Goal: Task Accomplishment & Management: Use online tool/utility

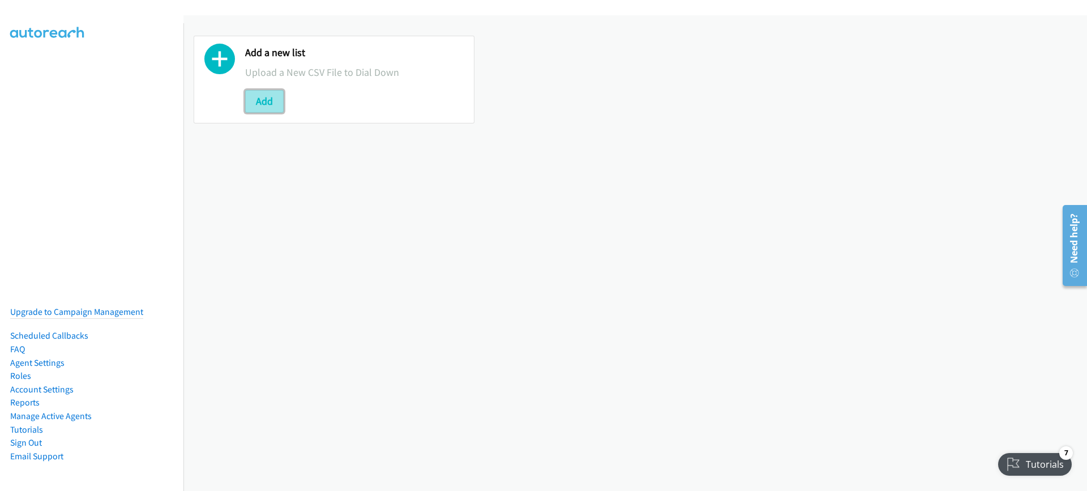
click at [262, 99] on button "Add" at bounding box center [264, 101] width 38 height 23
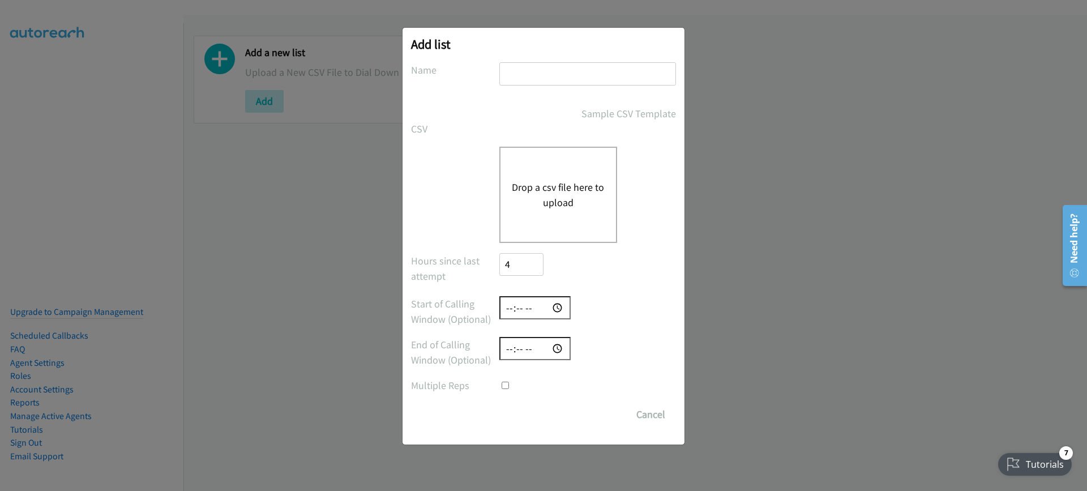
click at [861, 174] on div "Add list No phone fields were returned for that Report or List View Please uplo…" at bounding box center [543, 250] width 1087 height 480
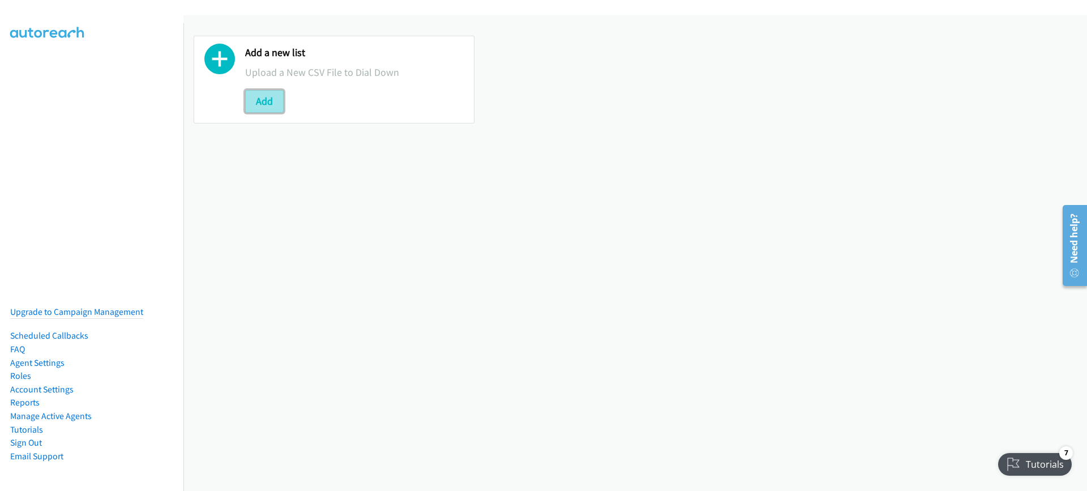
click at [265, 102] on button "Add" at bounding box center [264, 101] width 38 height 23
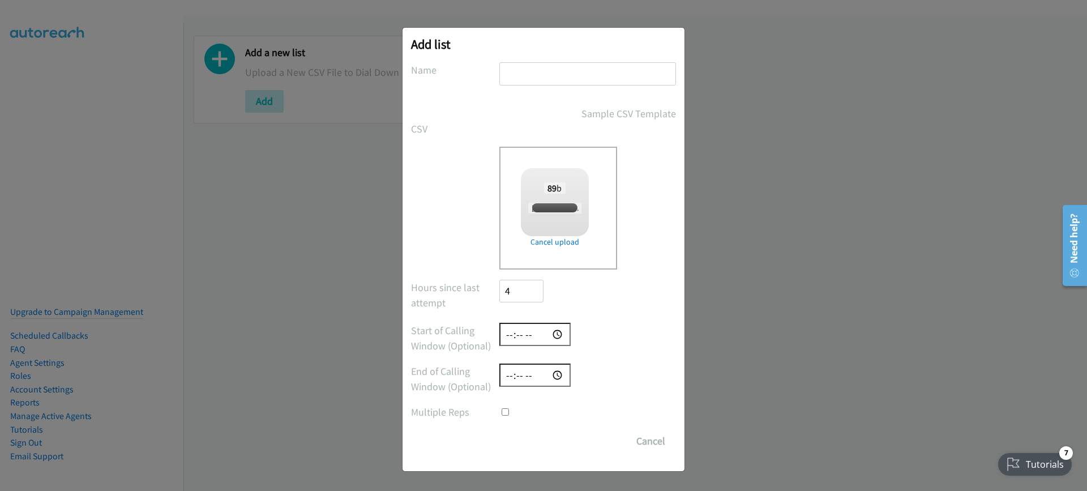
checkbox input "true"
click at [533, 71] on input "text" at bounding box center [587, 73] width 177 height 23
type input "Test"
click at [529, 449] on input "Save List" at bounding box center [528, 441] width 59 height 23
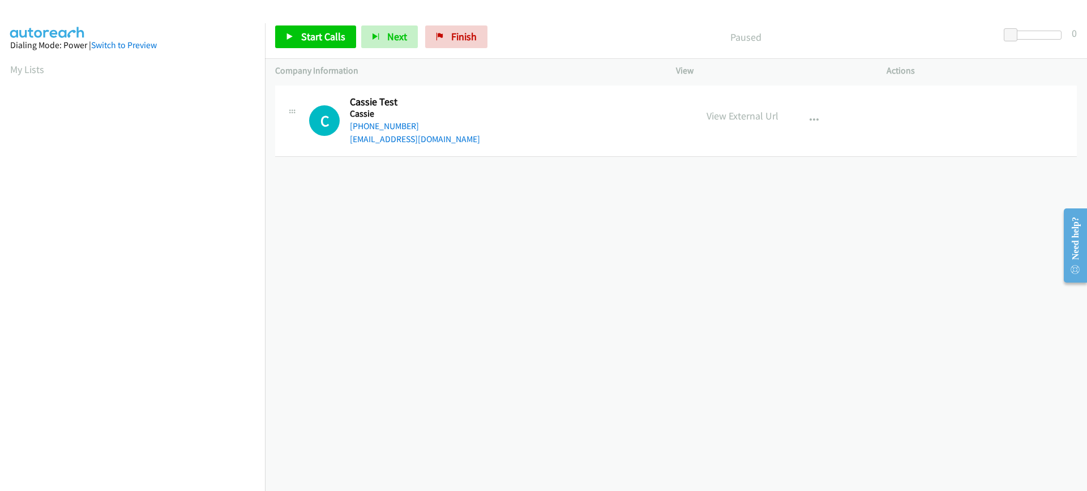
drag, startPoint x: 36, startPoint y: 69, endPoint x: 48, endPoint y: 76, distance: 13.5
click at [36, 69] on link "My Lists" at bounding box center [27, 69] width 34 height 13
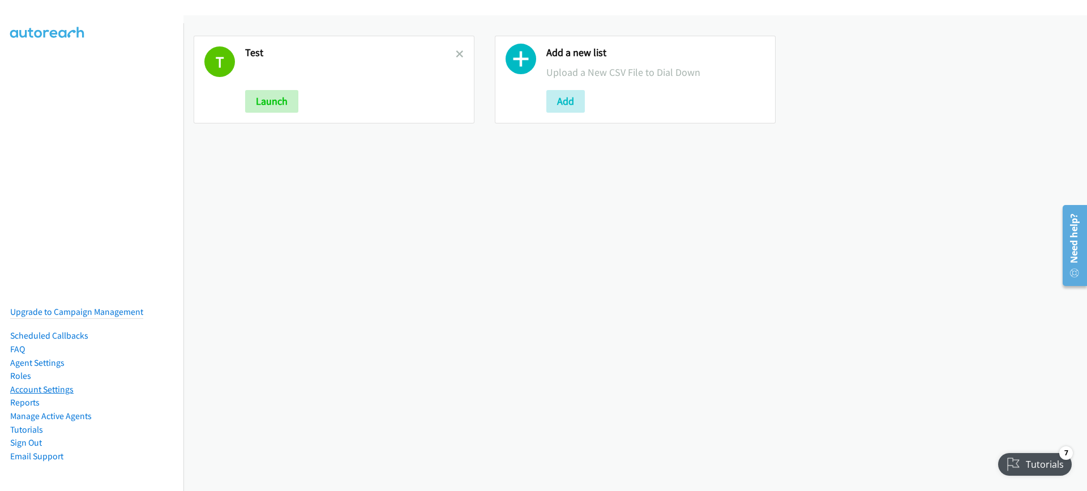
click at [48, 384] on link "Account Settings" at bounding box center [41, 389] width 63 height 11
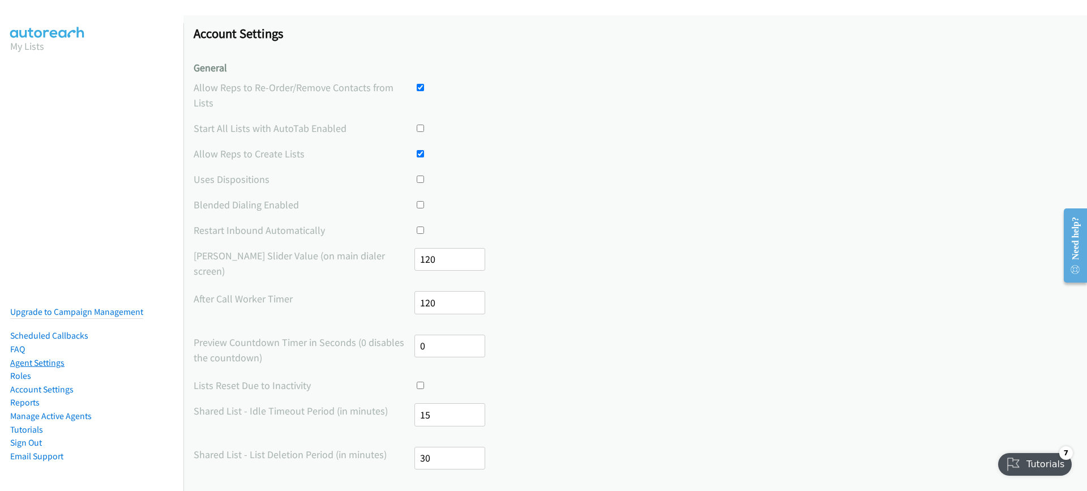
click at [29, 357] on link "Agent Settings" at bounding box center [37, 362] width 54 height 11
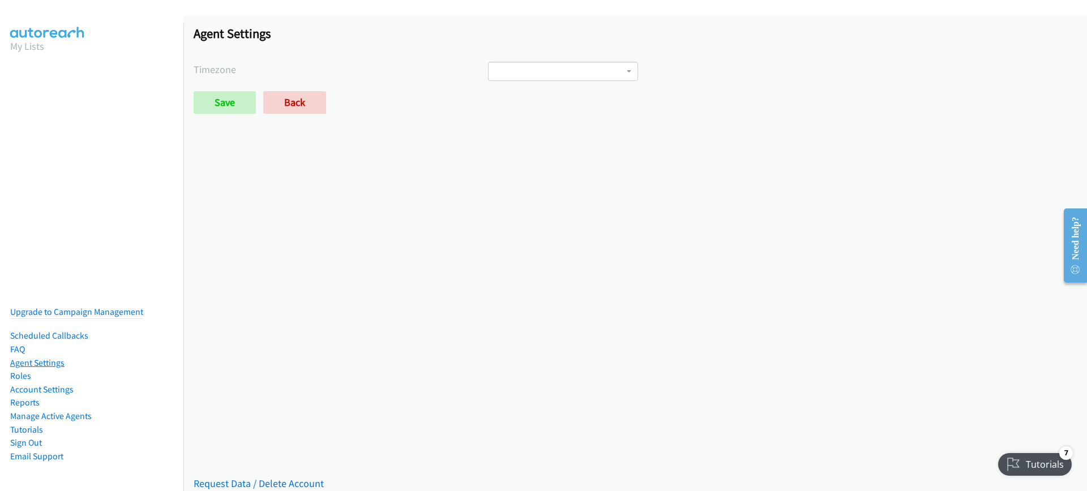
click at [60, 357] on link "Agent Settings" at bounding box center [37, 362] width 54 height 11
click at [49, 384] on link "Account Settings" at bounding box center [41, 389] width 63 height 11
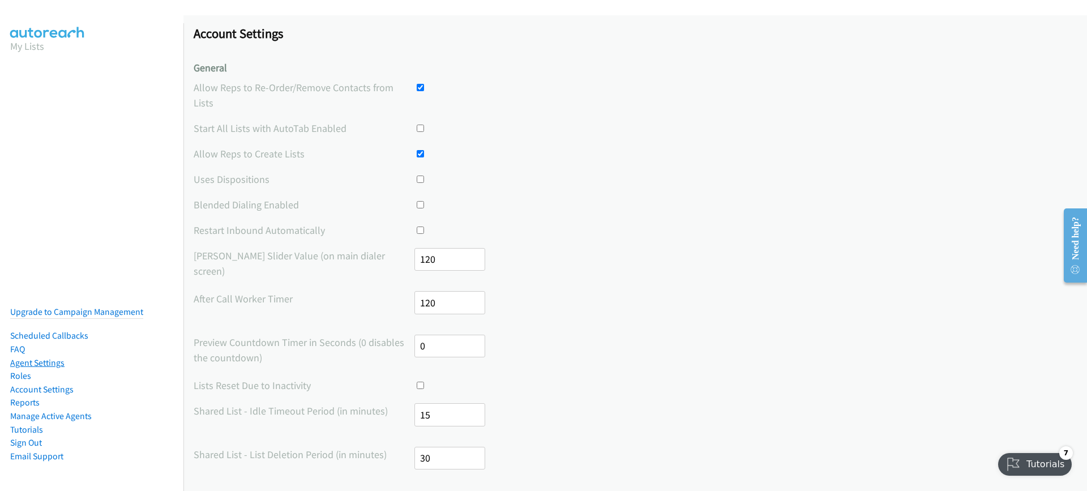
click at [34, 357] on link "Agent Settings" at bounding box center [37, 362] width 54 height 11
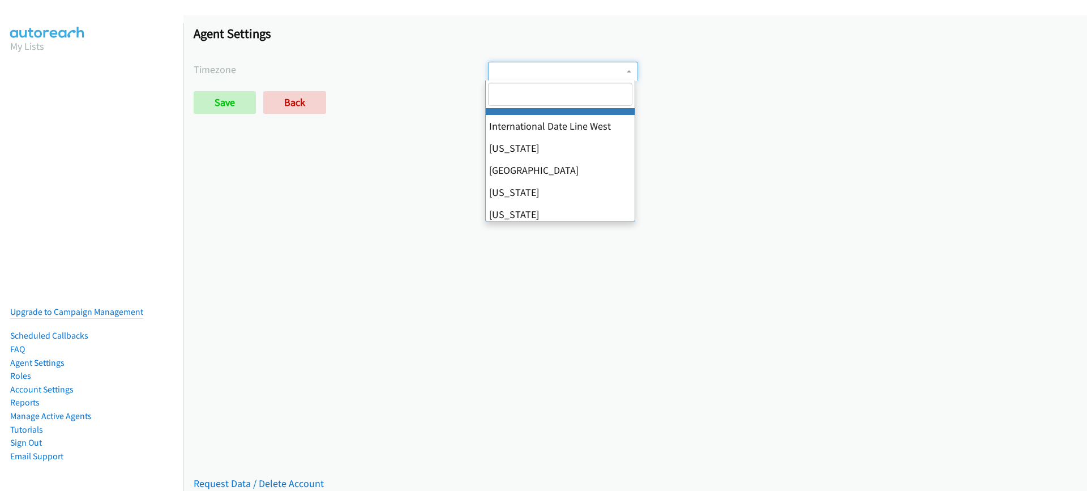
click at [492, 66] on span at bounding box center [563, 71] width 150 height 19
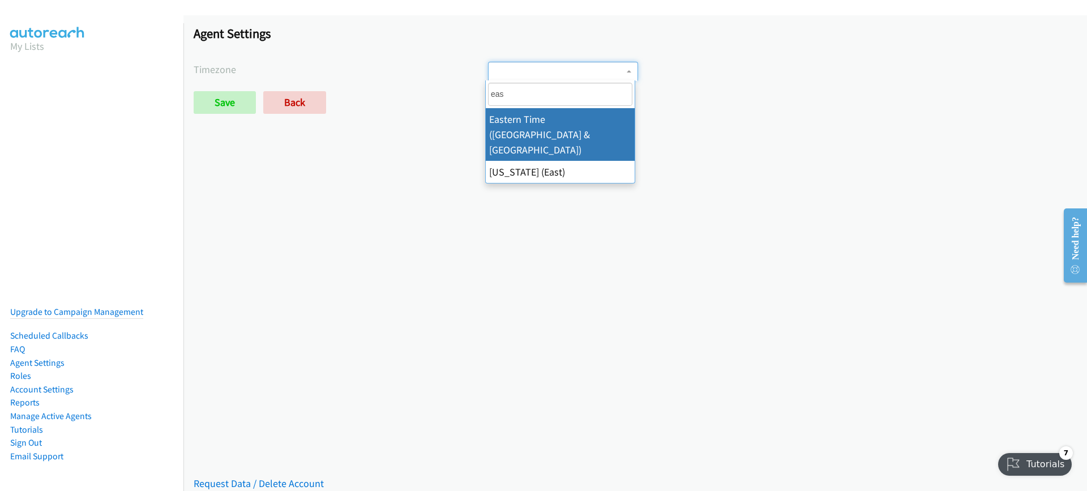
type input "eas"
select select "Eastern Time (US & Canada)"
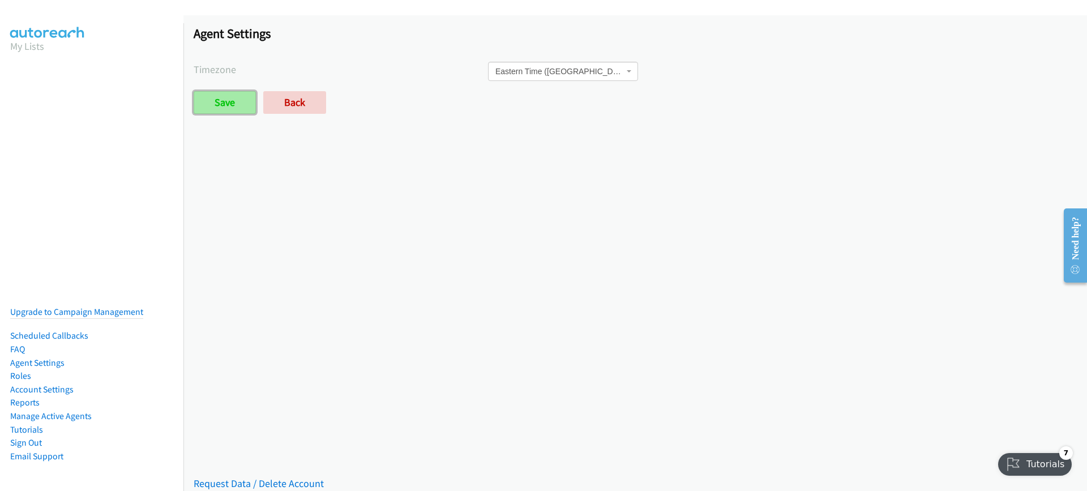
click at [216, 103] on input "Save" at bounding box center [225, 102] width 62 height 23
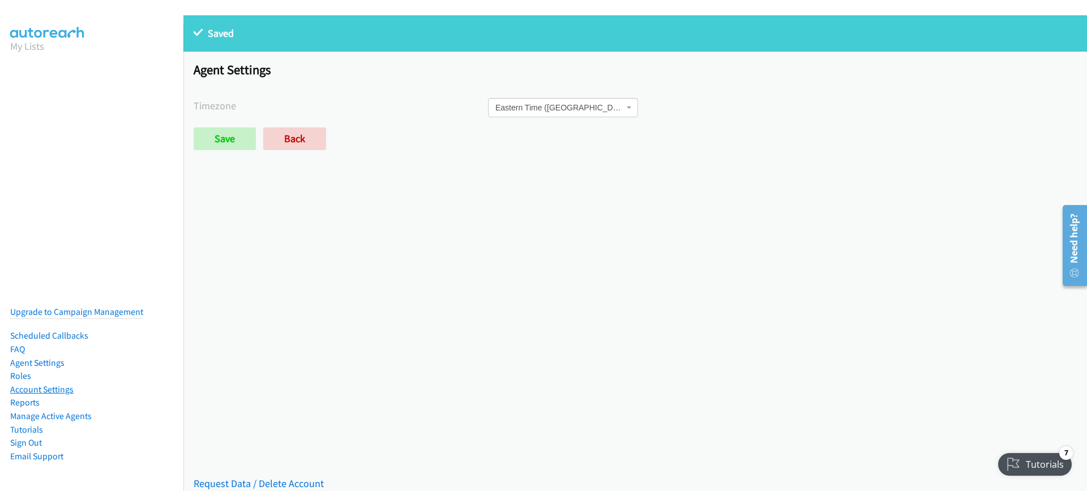
click at [28, 384] on link "Account Settings" at bounding box center [41, 389] width 63 height 11
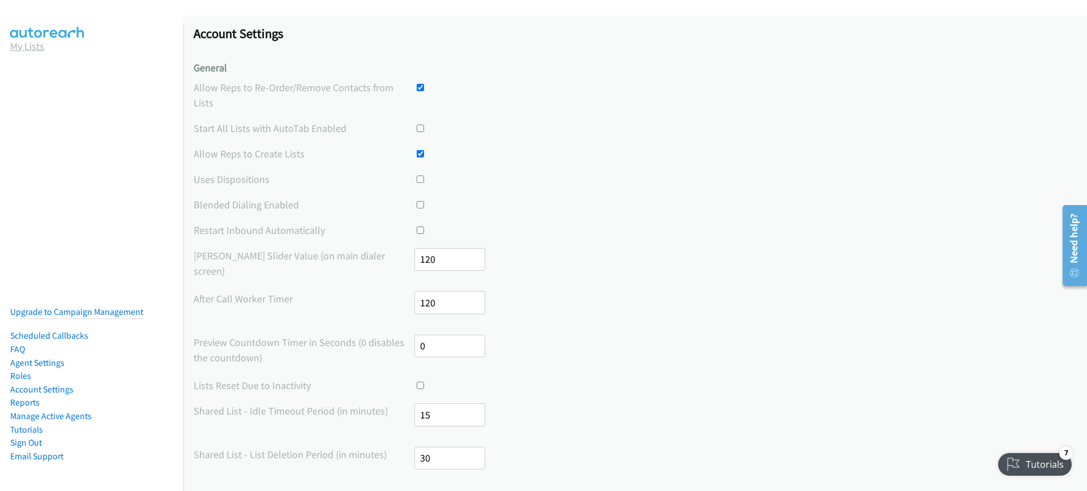
click at [36, 46] on link "My Lists" at bounding box center [27, 46] width 34 height 13
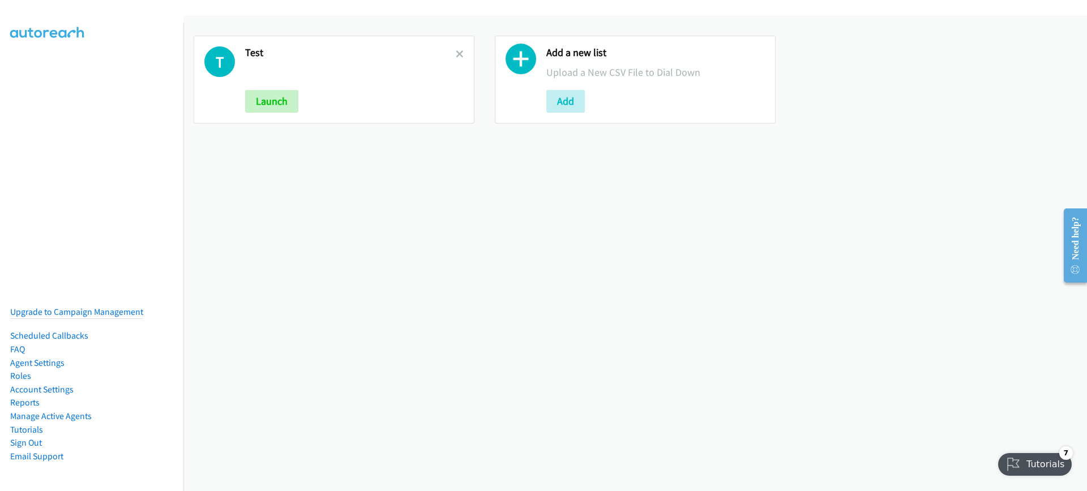
click at [254, 48] on h2 "Test" at bounding box center [350, 52] width 211 height 13
click at [324, 70] on p at bounding box center [350, 72] width 211 height 15
click at [271, 106] on button "Launch" at bounding box center [271, 101] width 53 height 23
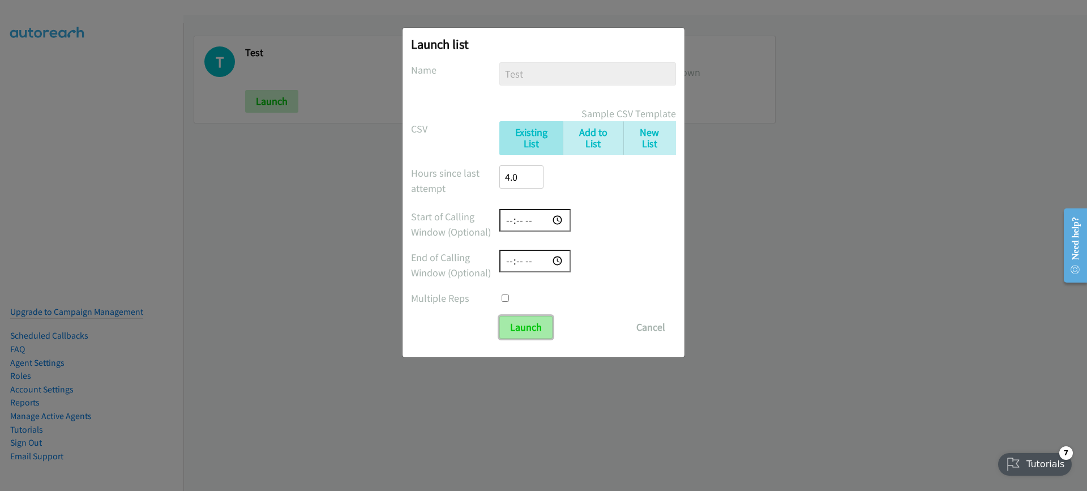
click at [527, 326] on input "Launch" at bounding box center [525, 327] width 53 height 23
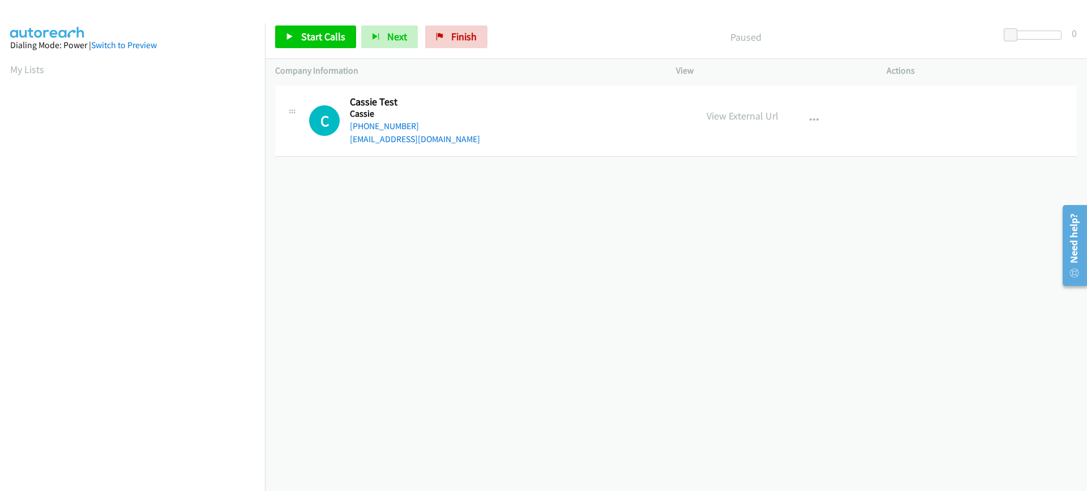
scroll to position [65, 0]
click at [496, 272] on div "+1 415-964-1034 Call failed - Please reload the list and try again The Callbar …" at bounding box center [676, 287] width 822 height 408
drag, startPoint x: 487, startPoint y: 248, endPoint x: 395, endPoint y: 194, distance: 106.3
click at [487, 247] on div "+1 415-964-1034 Call failed - Please reload the list and try again The Callbar …" at bounding box center [676, 287] width 822 height 408
click at [294, 35] on link "Start Calls" at bounding box center [315, 36] width 81 height 23
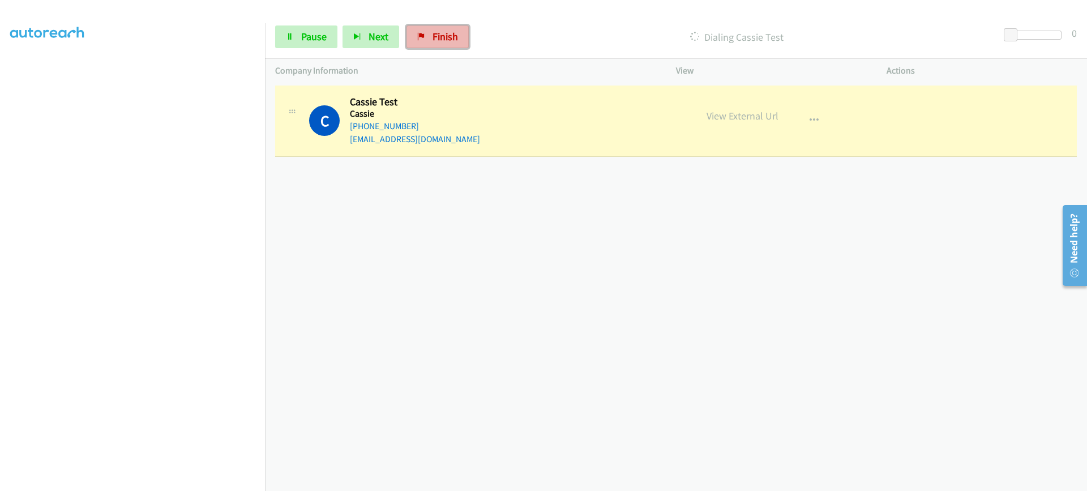
click at [421, 37] on icon at bounding box center [421, 37] width 8 height 8
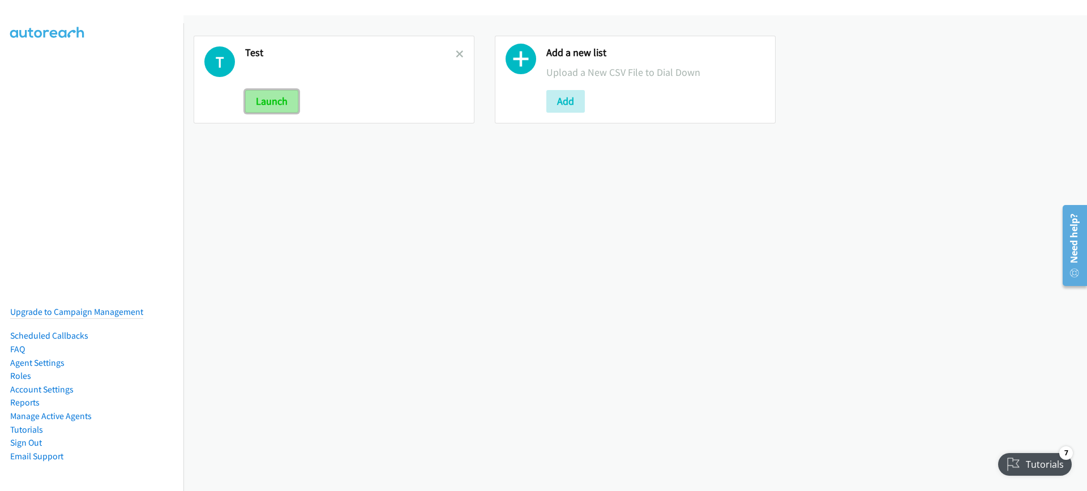
click at [271, 101] on button "Launch" at bounding box center [271, 101] width 53 height 23
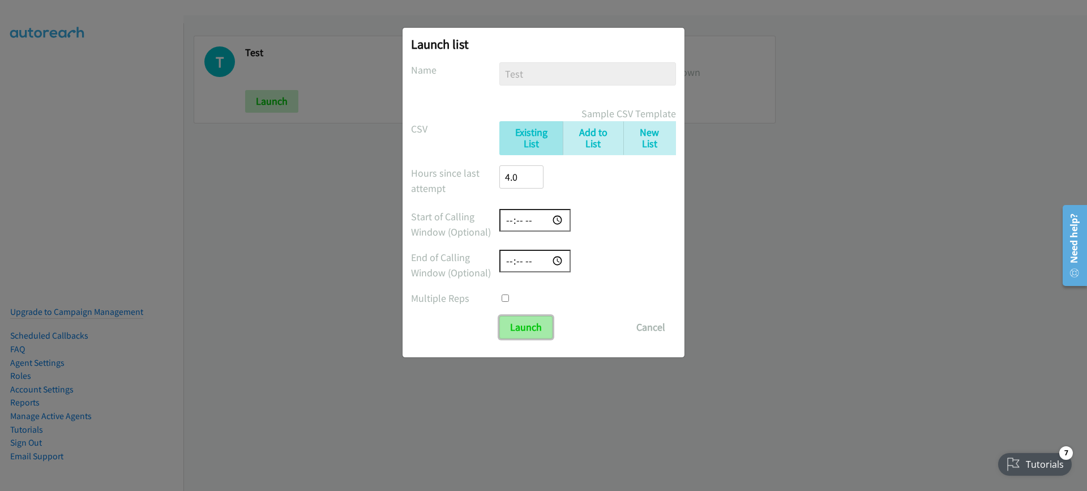
click at [517, 329] on input "Launch" at bounding box center [525, 327] width 53 height 23
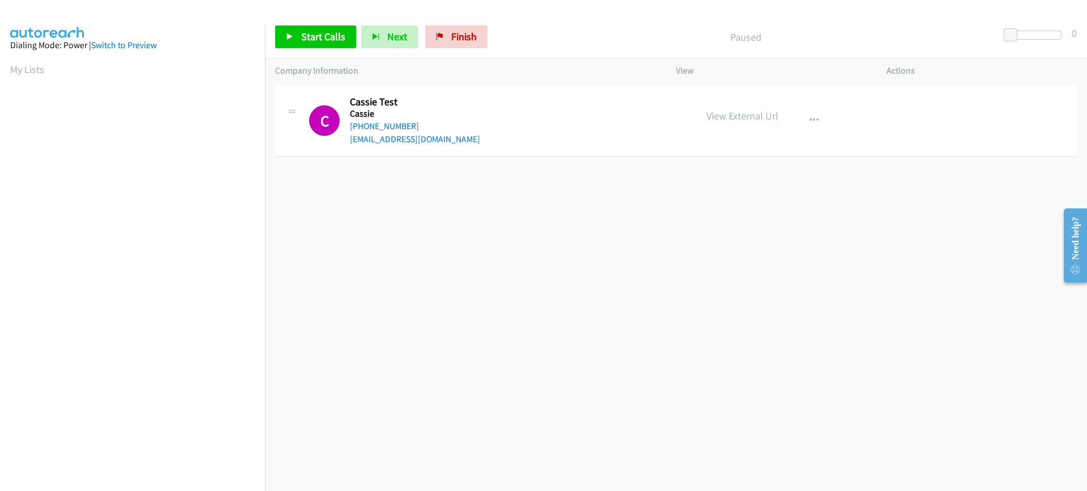
click at [500, 293] on div "+1 415-964-1034 Call failed - Please reload the list and try again The Callbar …" at bounding box center [676, 287] width 822 height 408
click at [415, 269] on div "+1 415-964-1034 Call failed - Please reload the list and try again The Callbar …" at bounding box center [676, 287] width 822 height 408
click at [23, 68] on link "My Lists" at bounding box center [27, 69] width 34 height 13
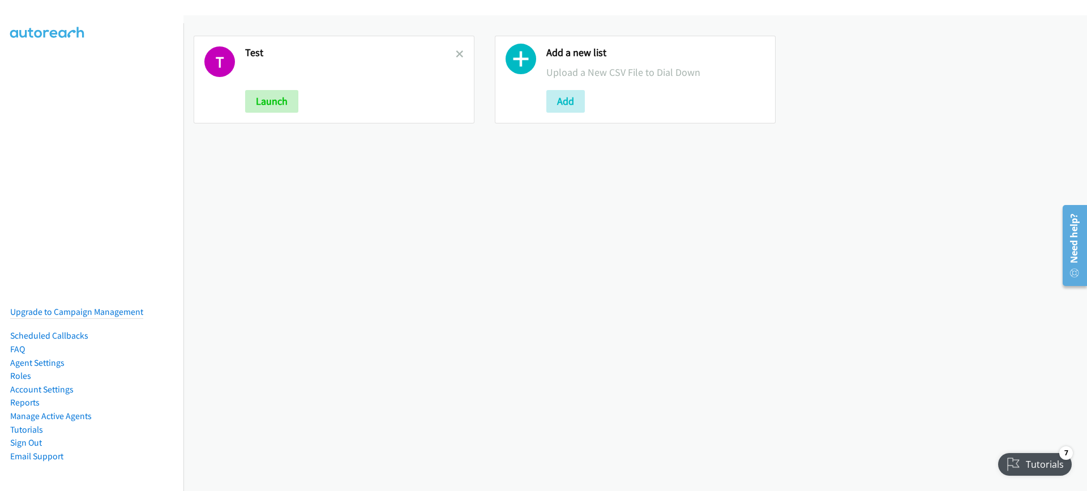
click at [462, 54] on div "T Test Launch" at bounding box center [334, 80] width 281 height 88
click at [452, 50] on h2 "Test" at bounding box center [350, 52] width 211 height 13
click at [456, 54] on icon at bounding box center [460, 55] width 8 height 8
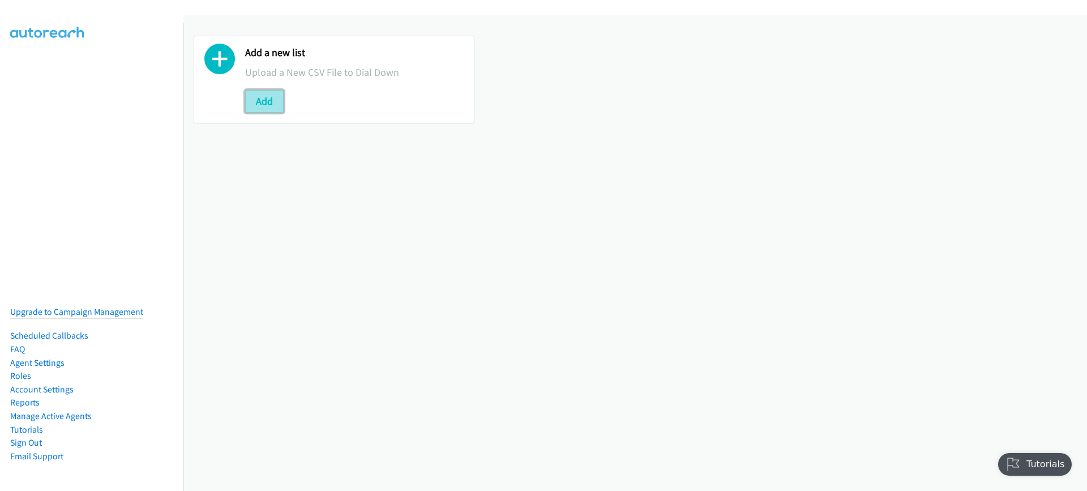
click at [260, 98] on button "Add" at bounding box center [264, 101] width 38 height 23
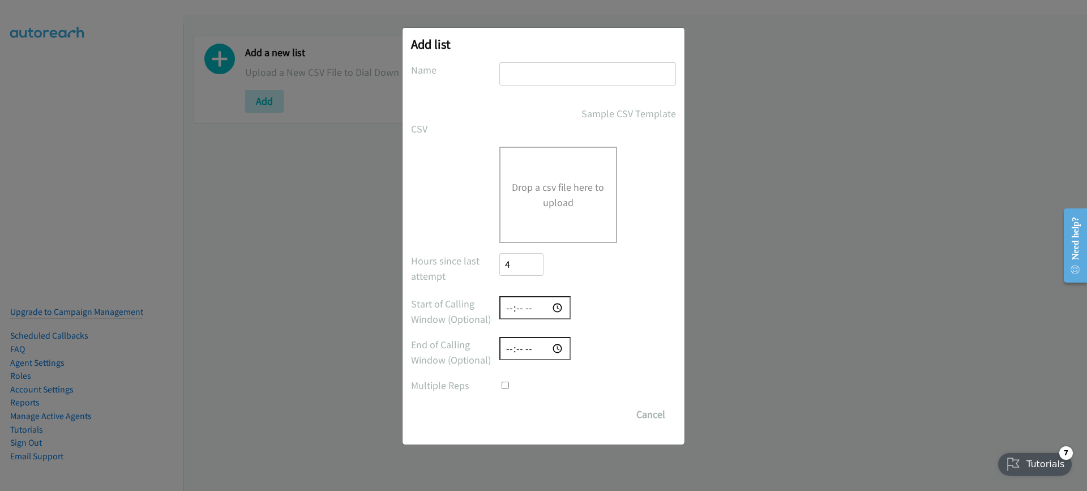
checkbox input "true"
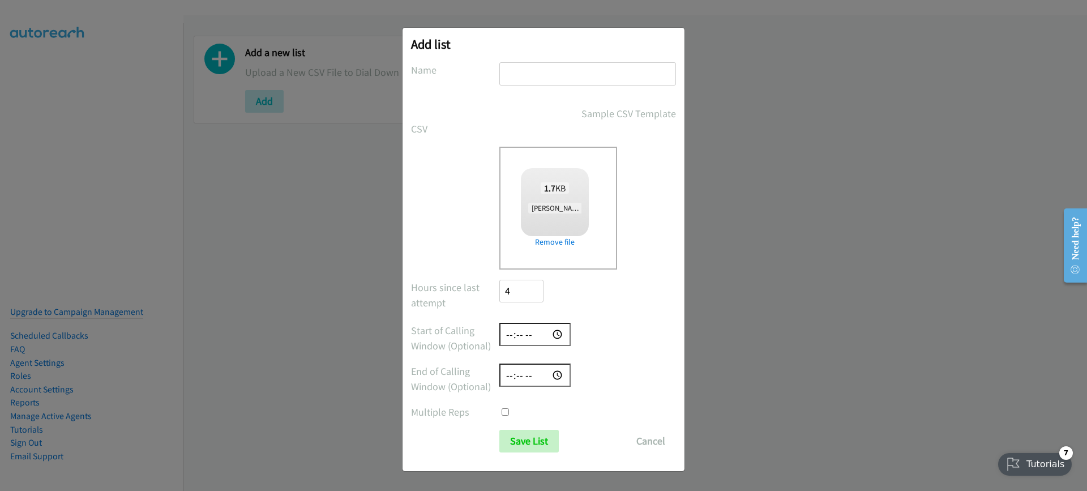
drag, startPoint x: 544, startPoint y: 88, endPoint x: 544, endPoint y: 78, distance: 10.2
click at [544, 87] on div at bounding box center [587, 78] width 177 height 33
click at [542, 70] on input "text" at bounding box center [587, 73] width 177 height 23
type input "[PERSON_NAME]'s Follow ups 8.24"
click at [529, 447] on input "Save List" at bounding box center [528, 441] width 59 height 23
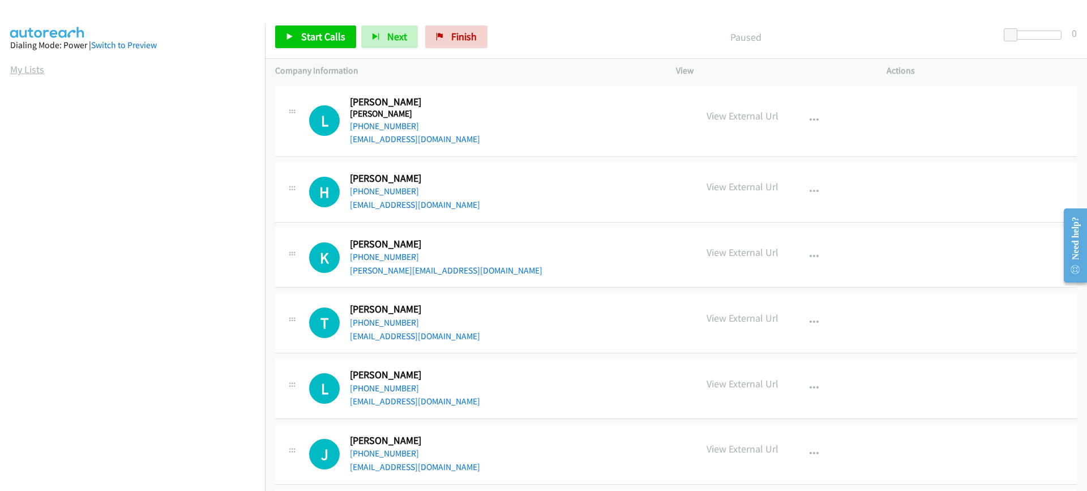
click at [30, 68] on link "My Lists" at bounding box center [27, 69] width 34 height 13
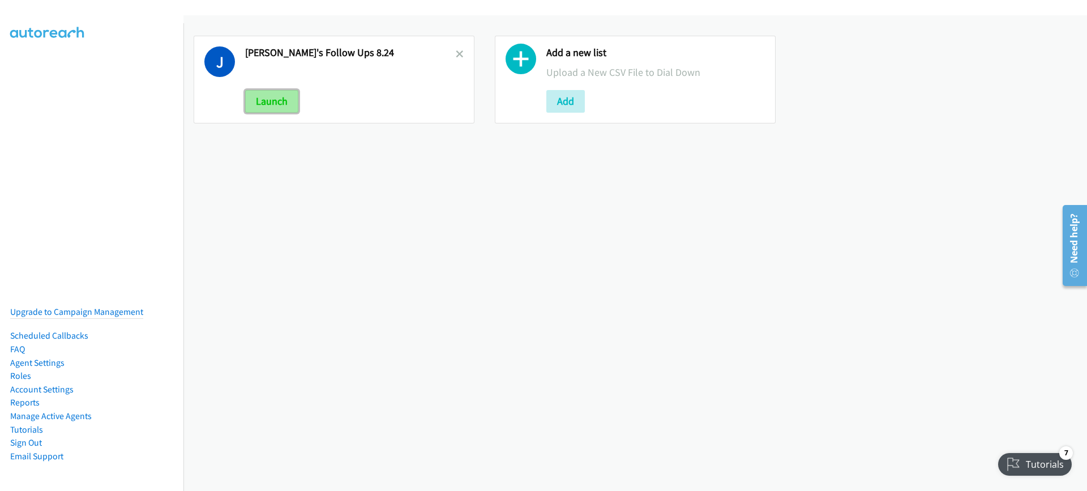
click at [262, 98] on button "Launch" at bounding box center [271, 101] width 53 height 23
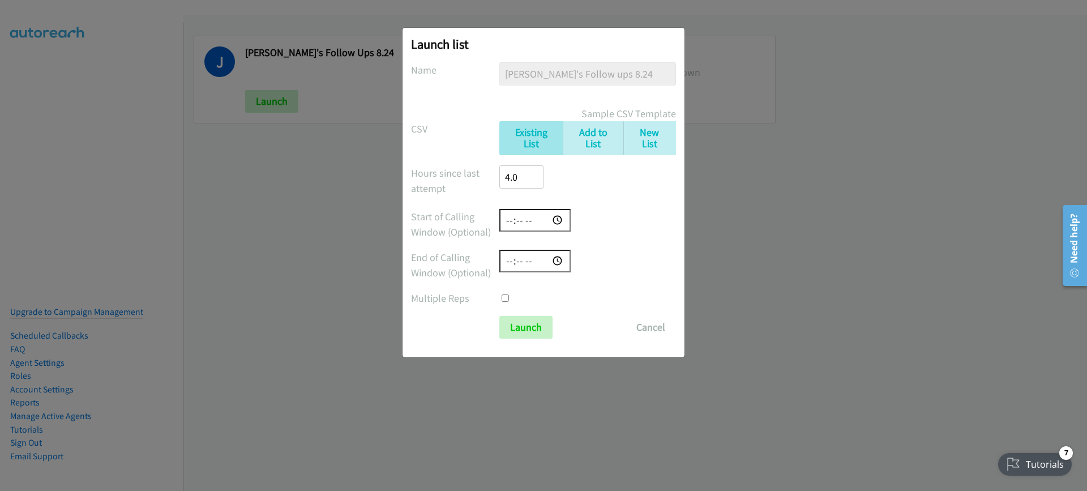
click at [505, 218] on input "time" at bounding box center [534, 220] width 71 height 23
type input "09:00"
click at [509, 261] on input "time" at bounding box center [534, 261] width 71 height 23
click at [514, 260] on input "time" at bounding box center [534, 261] width 71 height 23
click at [524, 259] on input "16:00" at bounding box center [534, 261] width 71 height 23
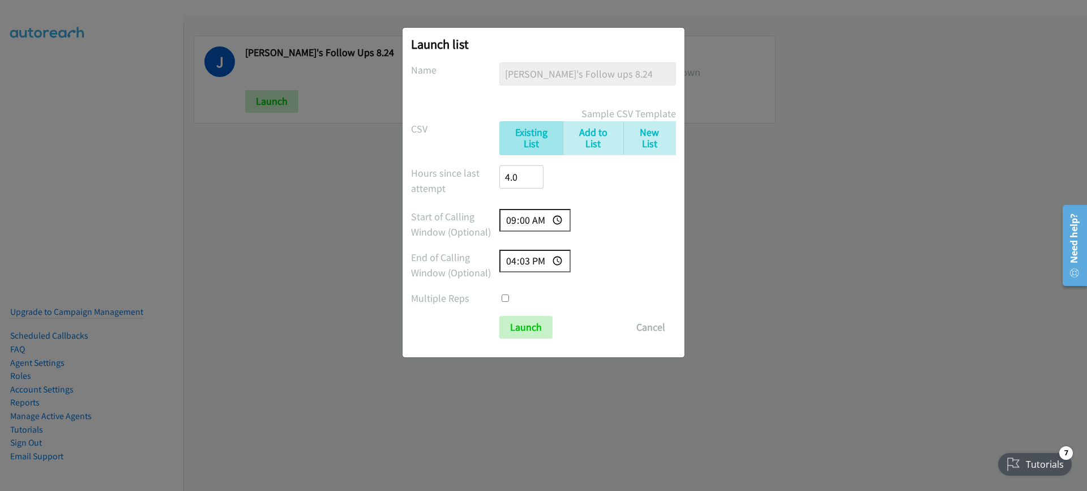
type input "16:30"
click at [518, 323] on input "Launch" at bounding box center [525, 327] width 53 height 23
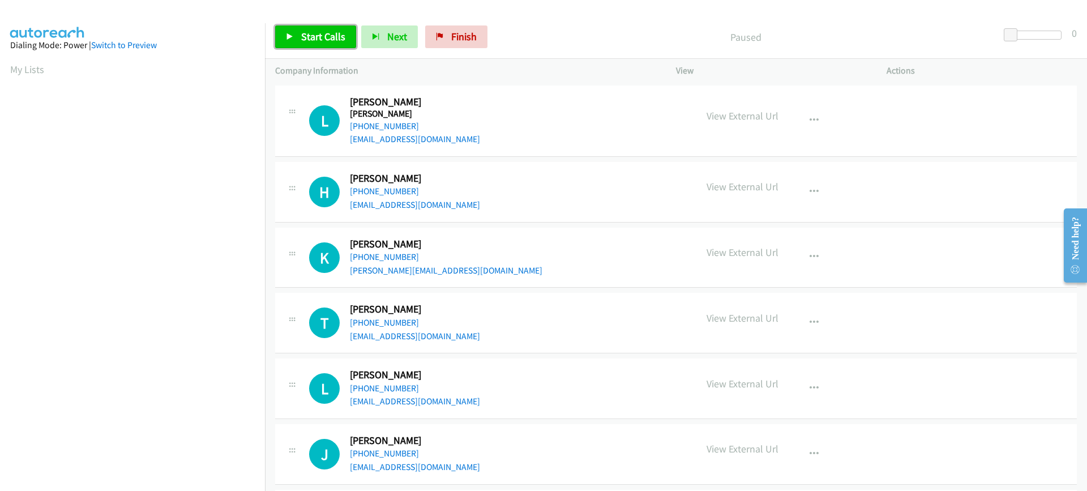
click at [315, 33] on span "Start Calls" at bounding box center [323, 36] width 44 height 13
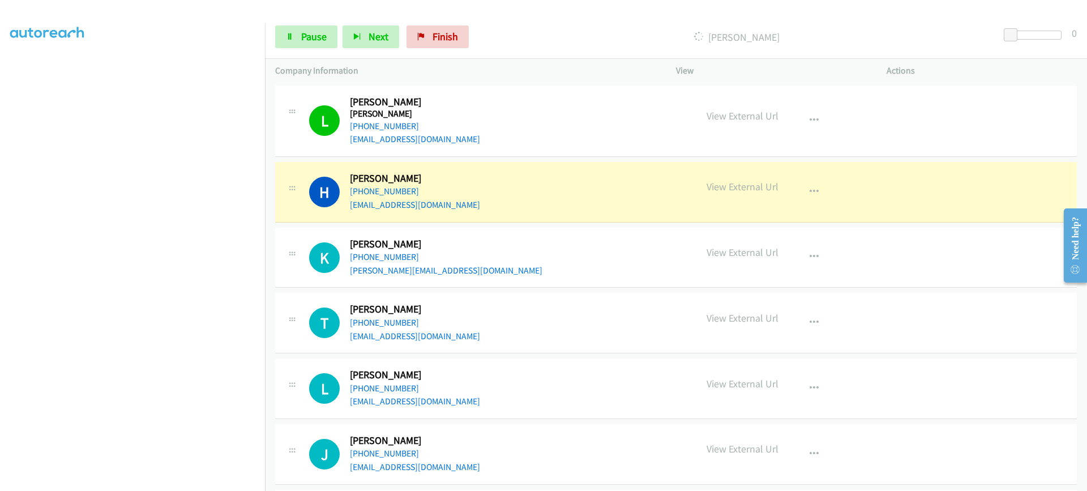
scroll to position [144, 0]
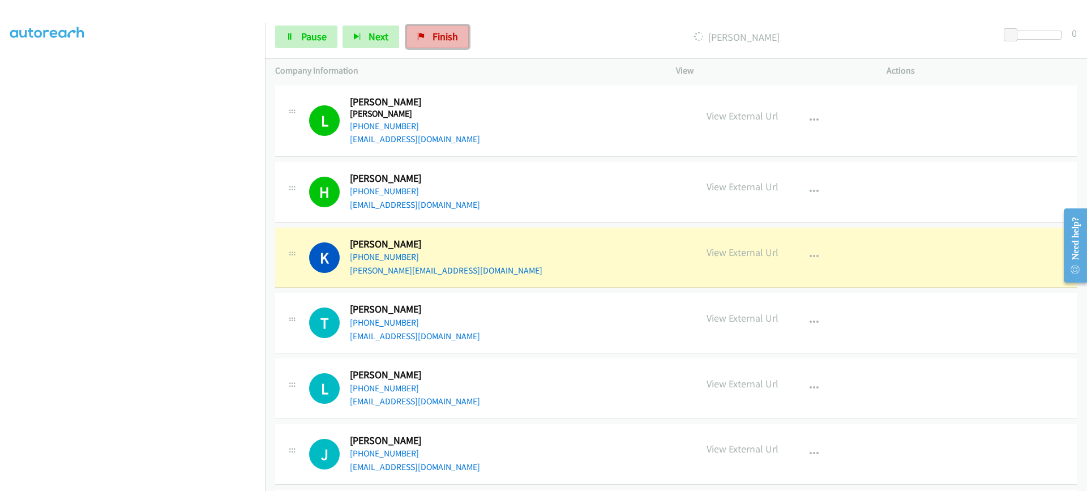
click at [426, 35] on link "Finish" at bounding box center [437, 36] width 62 height 23
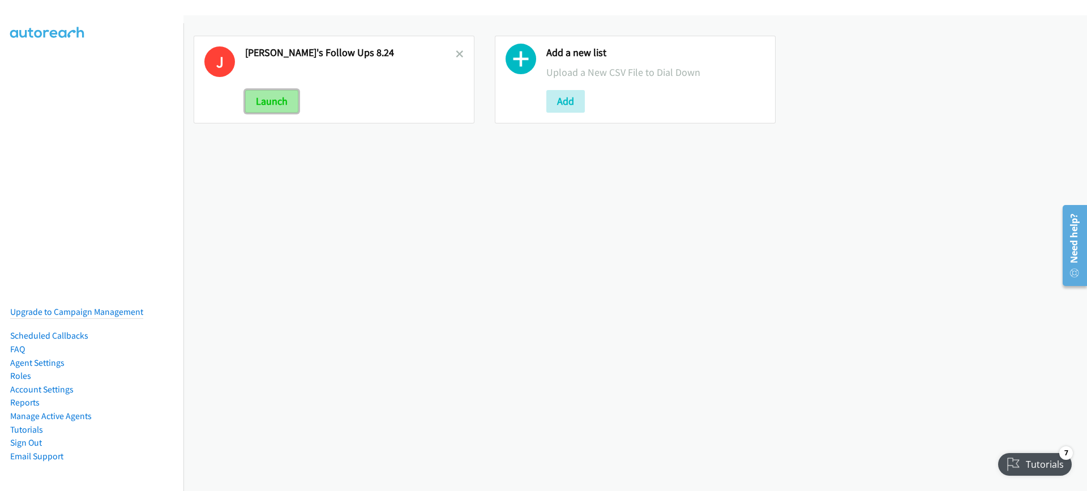
click at [267, 100] on button "Launch" at bounding box center [271, 101] width 53 height 23
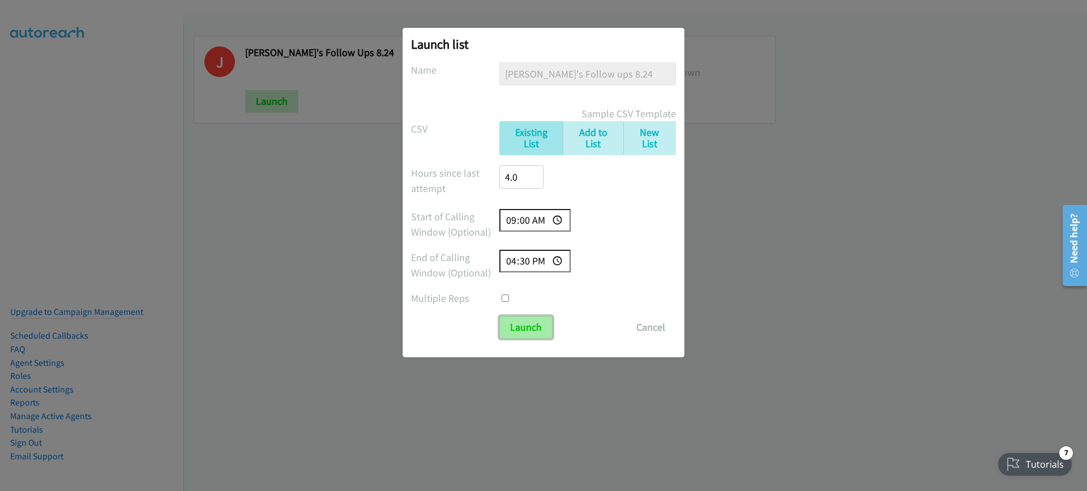
click at [518, 324] on input "Launch" at bounding box center [525, 327] width 53 height 23
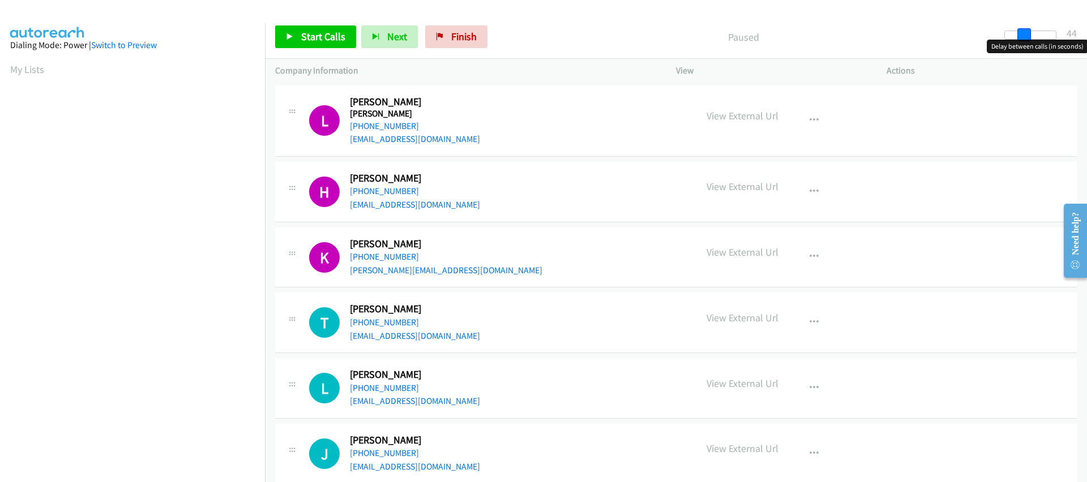
drag, startPoint x: 1006, startPoint y: 36, endPoint x: 1025, endPoint y: 37, distance: 18.8
click at [1025, 37] on span at bounding box center [1024, 35] width 14 height 14
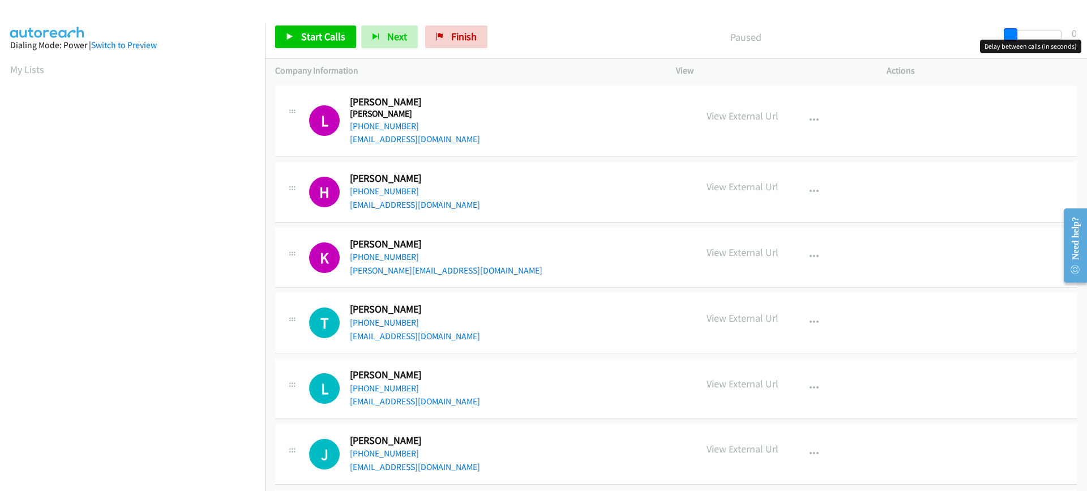
drag, startPoint x: 1022, startPoint y: 34, endPoint x: 997, endPoint y: 35, distance: 24.9
click at [997, 35] on div "Start Calls Pause Next Finish Paused 0" at bounding box center [676, 37] width 822 height 44
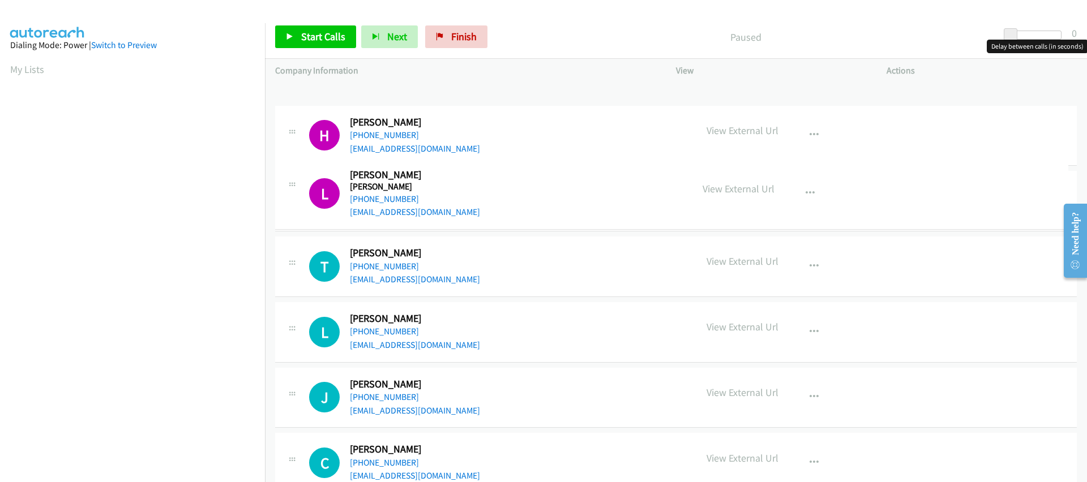
drag, startPoint x: 289, startPoint y: 109, endPoint x: 289, endPoint y: 182, distance: 73.0
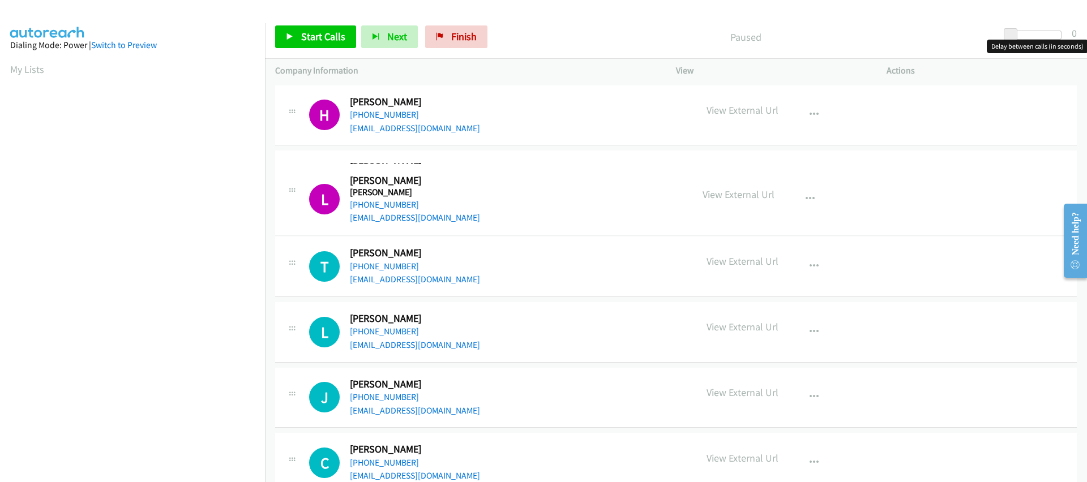
drag, startPoint x: 293, startPoint y: 106, endPoint x: 290, endPoint y: 182, distance: 75.9
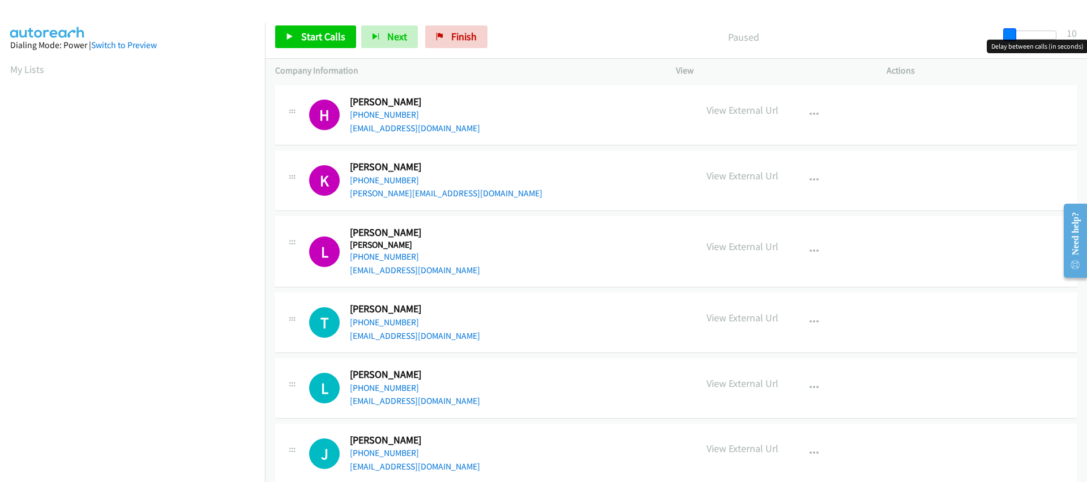
click at [1011, 36] on span at bounding box center [1010, 35] width 14 height 14
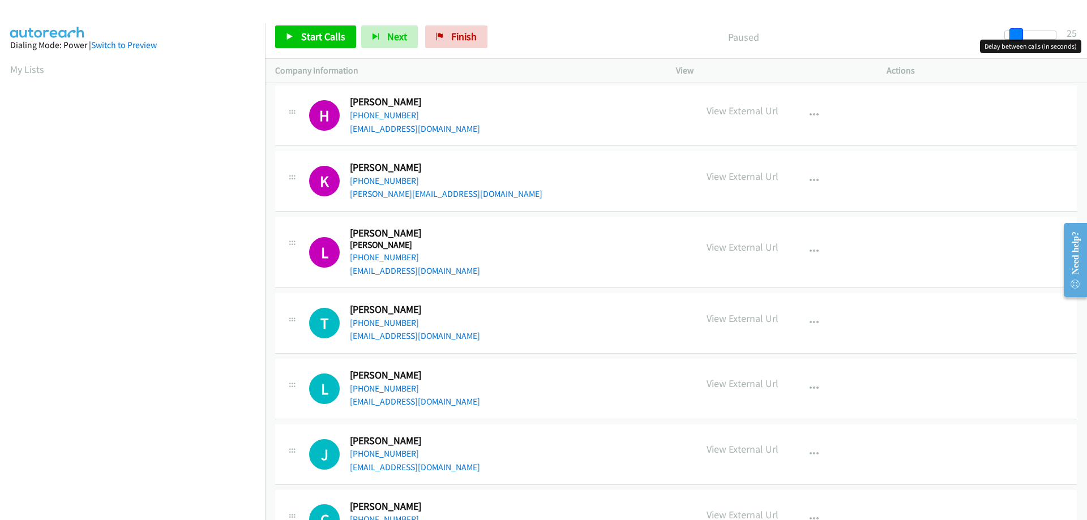
click at [1012, 34] on span at bounding box center [1016, 35] width 14 height 14
